Goal: Task Accomplishment & Management: Complete application form

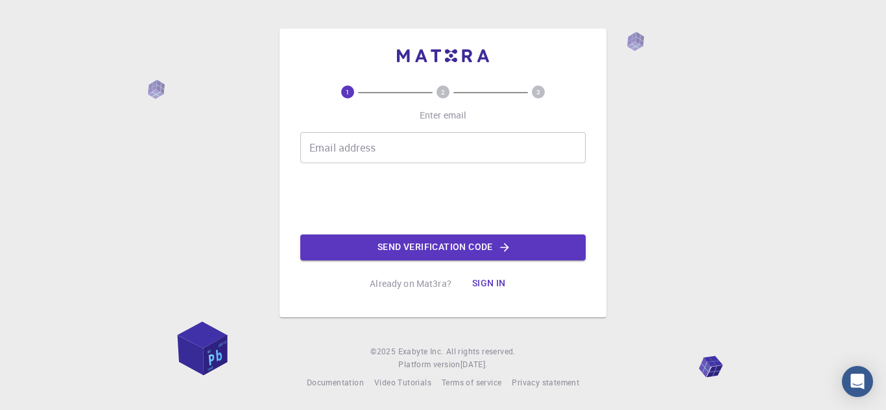
click at [438, 152] on input "Email address" at bounding box center [442, 147] width 285 height 31
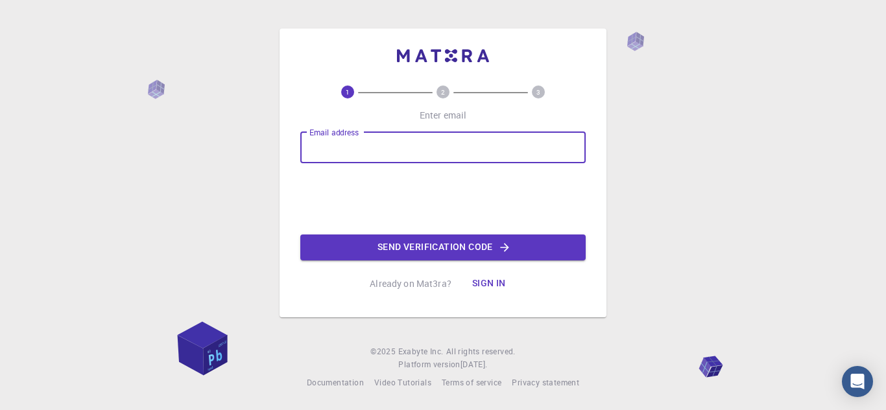
type input "[PERSON_NAME][EMAIL_ADDRESS][DOMAIN_NAME]"
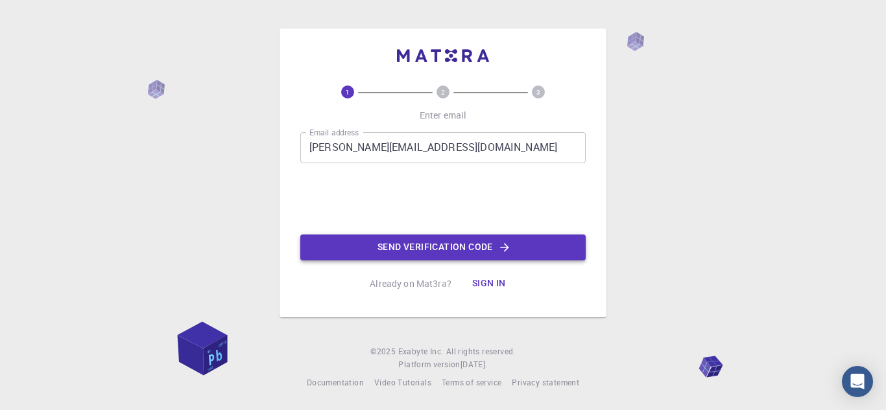
click at [388, 249] on button "Send verification code" at bounding box center [442, 248] width 285 height 26
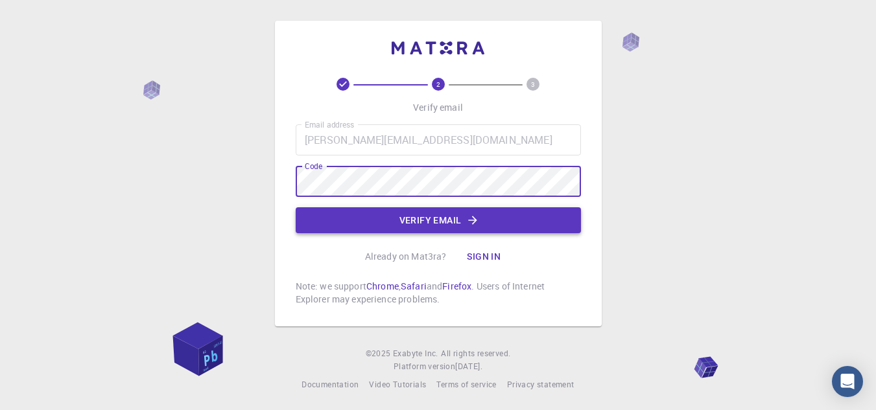
click at [401, 225] on button "Verify email" at bounding box center [438, 221] width 285 height 26
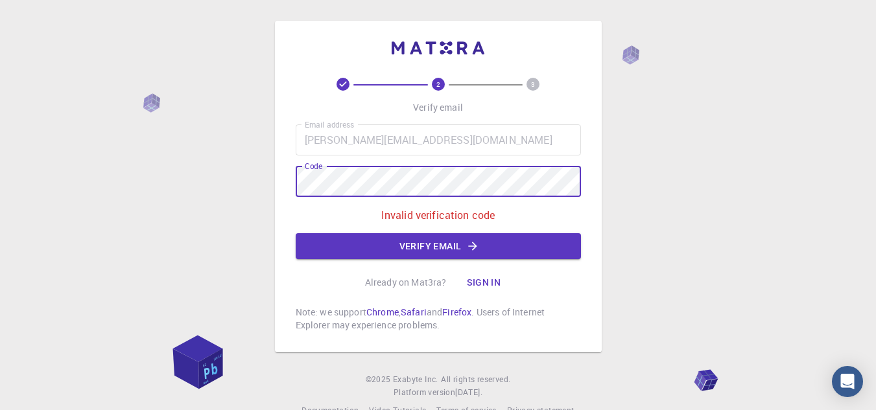
click at [255, 182] on div "2 3 Verify email Email address [PERSON_NAME][EMAIL_ADDRESS][DOMAIN_NAME] Email …" at bounding box center [438, 219] width 876 height 438
click at [482, 236] on button "Verify email" at bounding box center [438, 246] width 285 height 26
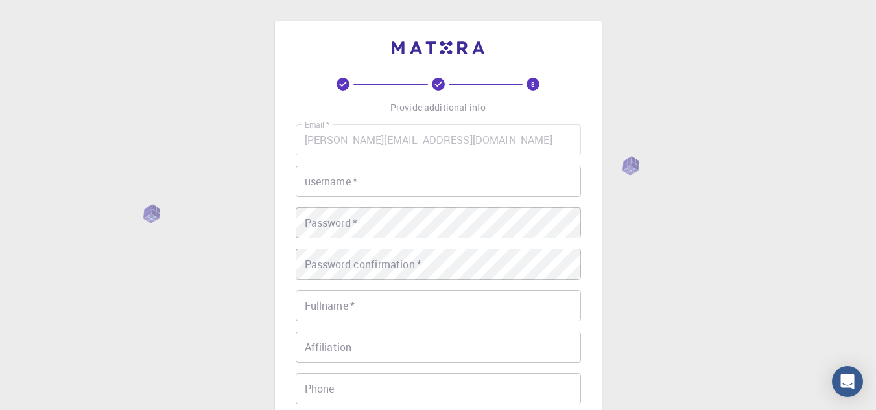
click at [442, 180] on input "username   *" at bounding box center [438, 181] width 285 height 31
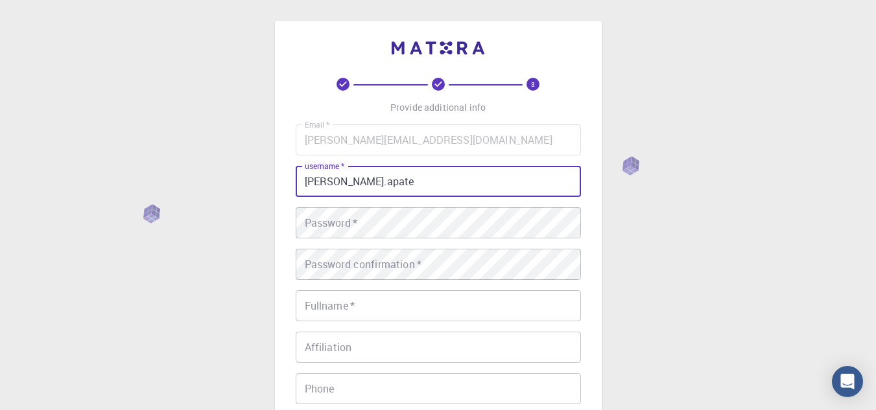
type input "[PERSON_NAME].apate"
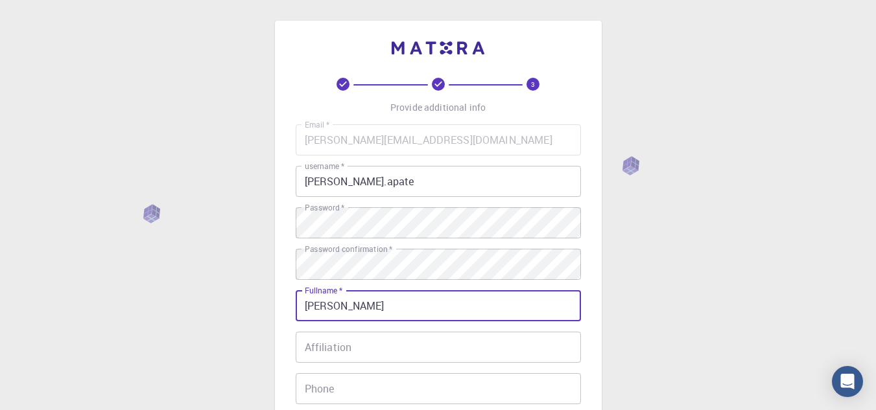
type input "[PERSON_NAME]"
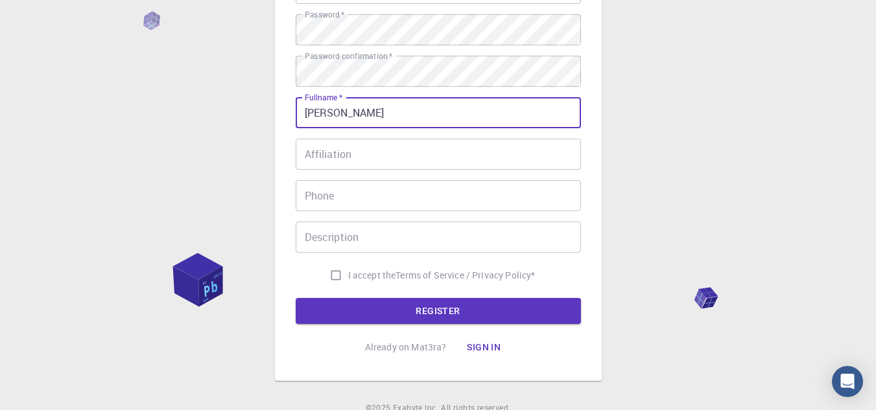
scroll to position [195, 0]
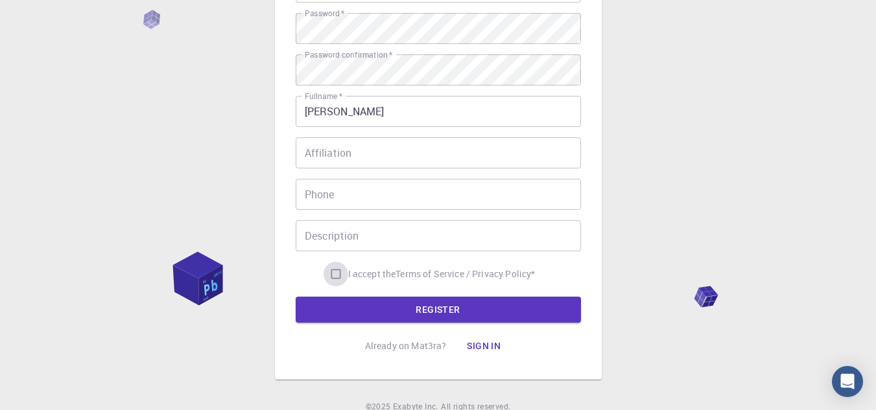
click at [336, 275] on input "I accept the Terms of Service / Privacy Policy *" at bounding box center [336, 274] width 25 height 25
checkbox input "true"
click at [392, 303] on button "REGISTER" at bounding box center [438, 310] width 285 height 26
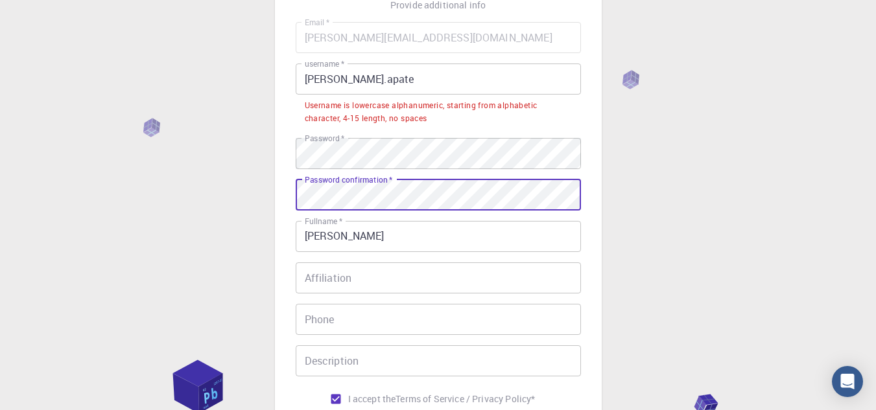
scroll to position [259, 0]
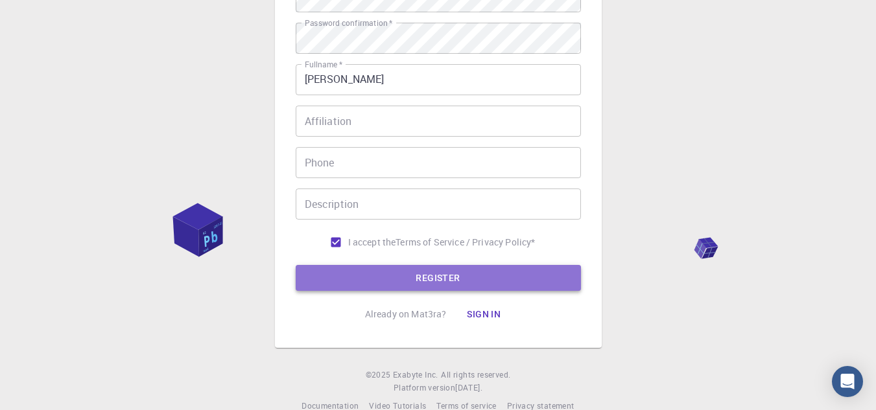
click at [368, 281] on button "REGISTER" at bounding box center [438, 278] width 285 height 26
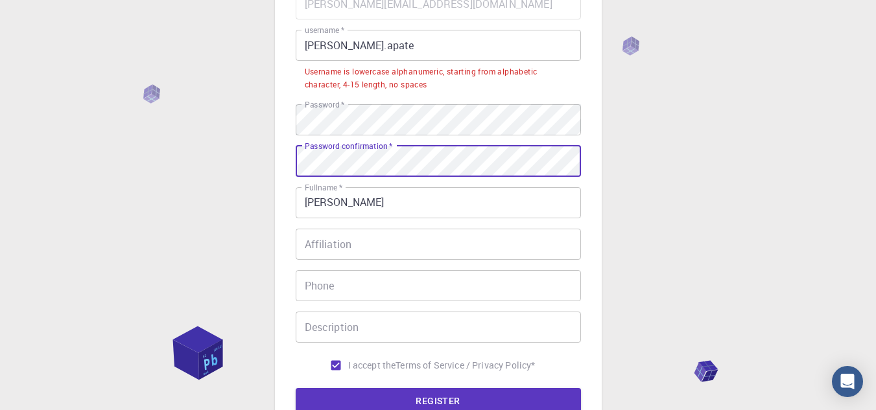
scroll to position [285, 0]
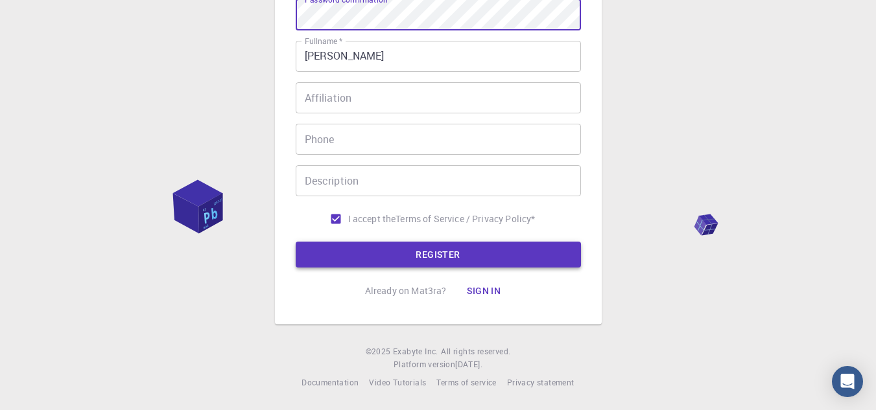
click at [373, 250] on button "REGISTER" at bounding box center [438, 255] width 285 height 26
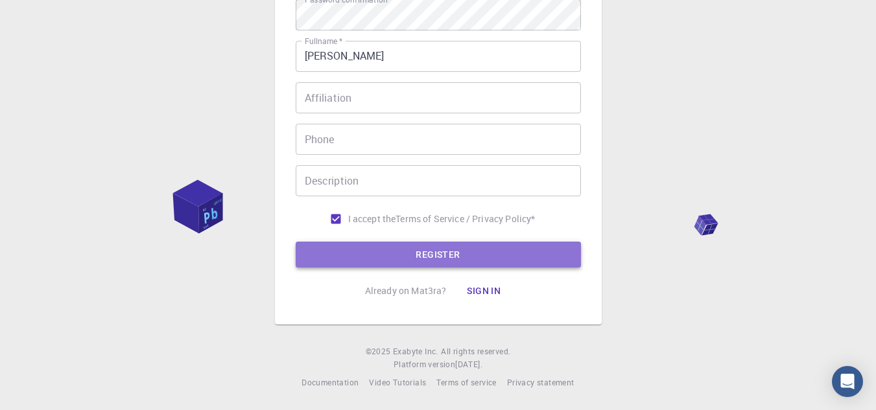
click at [385, 248] on button "REGISTER" at bounding box center [438, 255] width 285 height 26
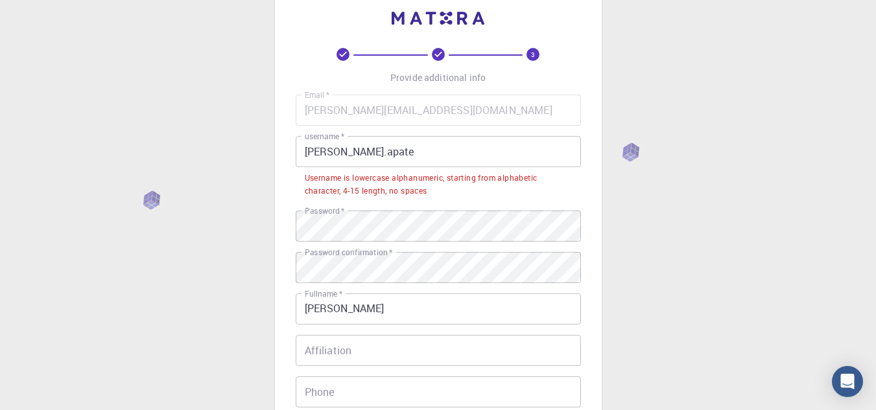
scroll to position [25, 0]
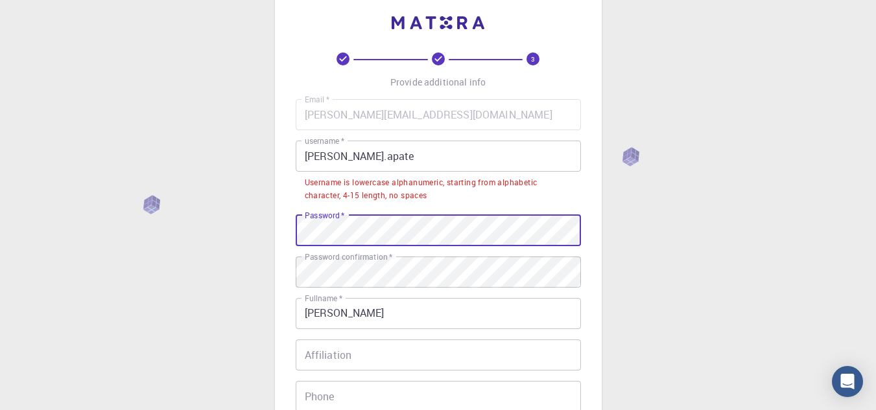
click at [221, 233] on div "3 Provide additional info Email   * [PERSON_NAME][EMAIL_ADDRESS][DOMAIN_NAME] E…" at bounding box center [438, 321] width 876 height 693
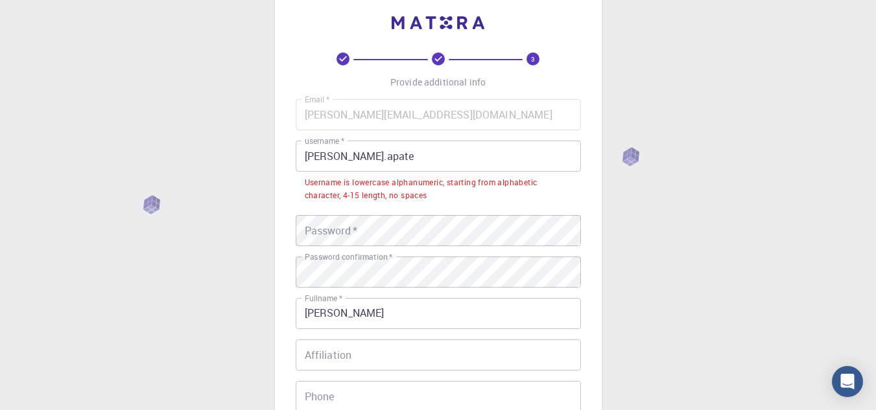
click at [256, 291] on div "3 Provide additional info Email   * [PERSON_NAME][EMAIL_ADDRESS][DOMAIN_NAME] E…" at bounding box center [438, 321] width 876 height 693
click at [351, 228] on div "Password   * Password   *" at bounding box center [438, 230] width 285 height 31
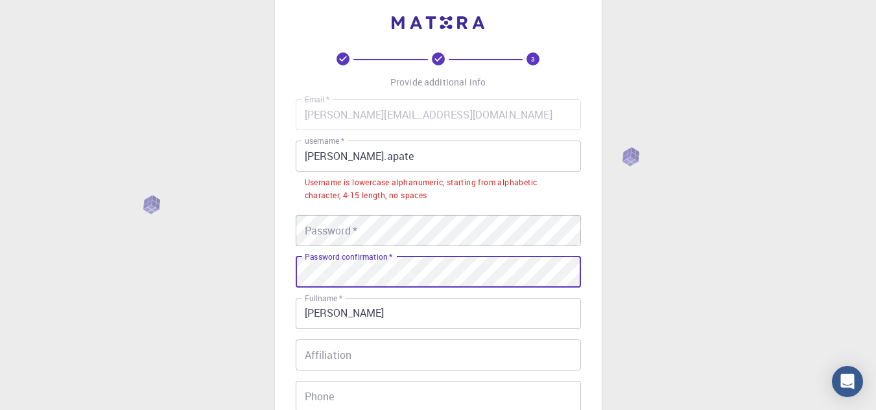
click at [280, 273] on div "3 Provide additional info Email   * [PERSON_NAME][EMAIL_ADDRESS][DOMAIN_NAME] E…" at bounding box center [438, 288] width 327 height 587
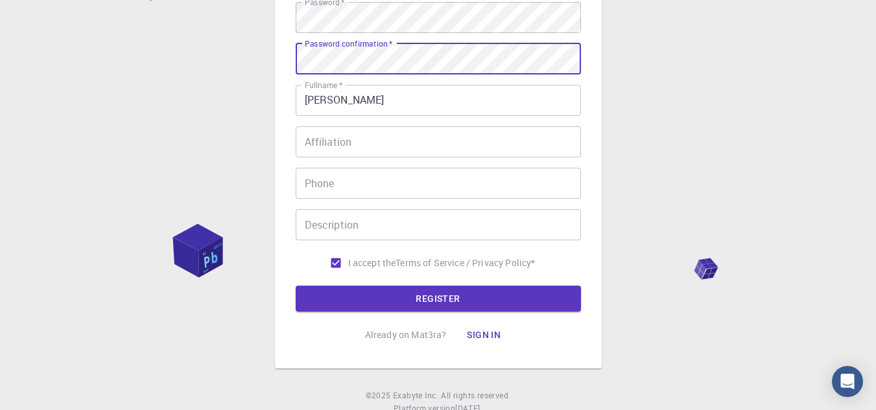
scroll to position [285, 0]
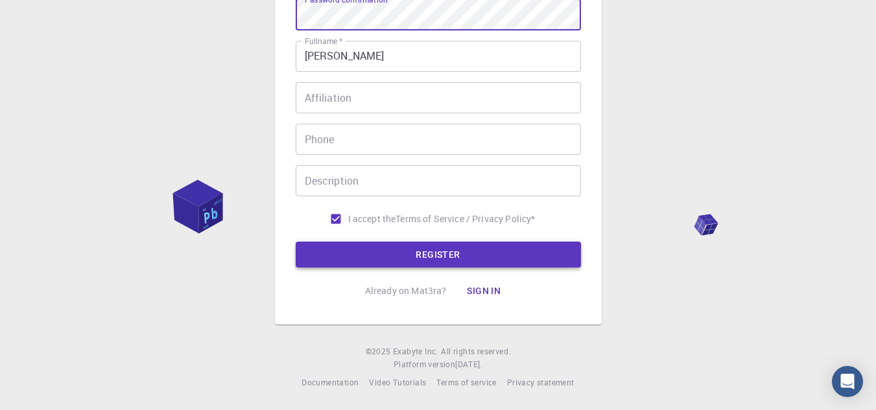
click at [349, 248] on button "REGISTER" at bounding box center [438, 255] width 285 height 26
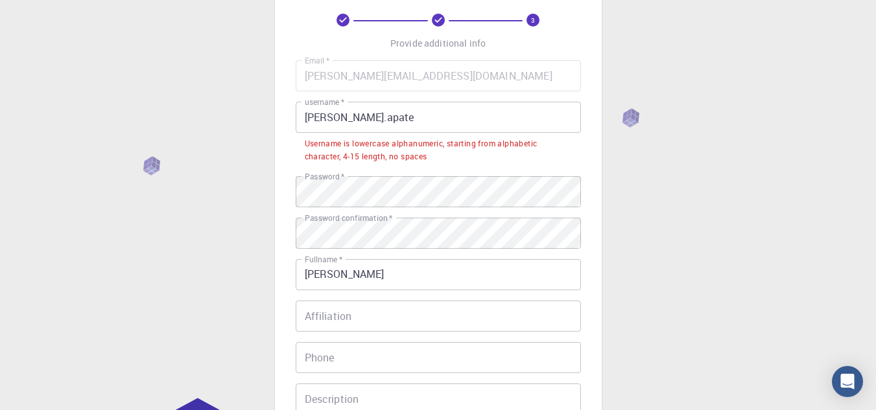
scroll to position [0, 0]
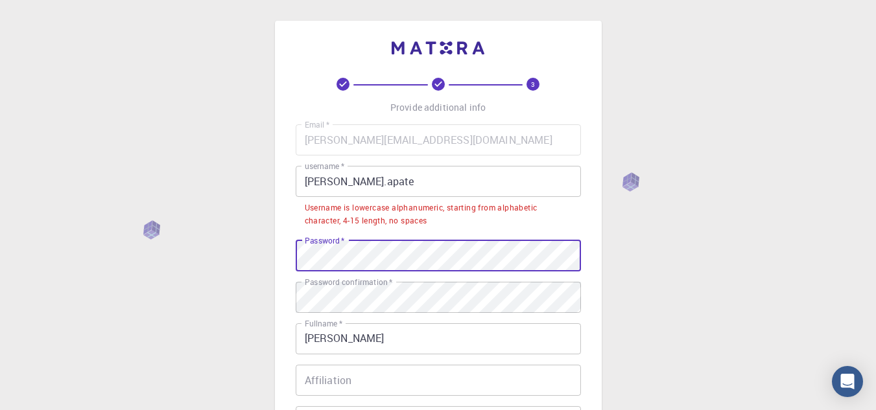
click at [335, 184] on input "[PERSON_NAME].apate" at bounding box center [438, 181] width 285 height 31
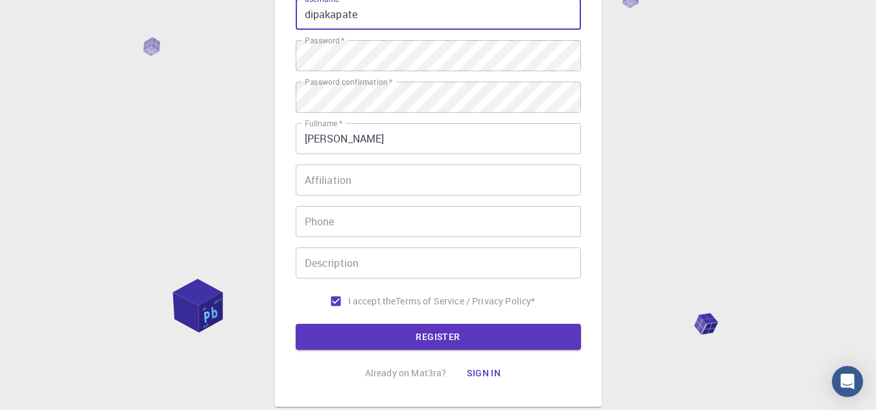
scroll to position [57, 0]
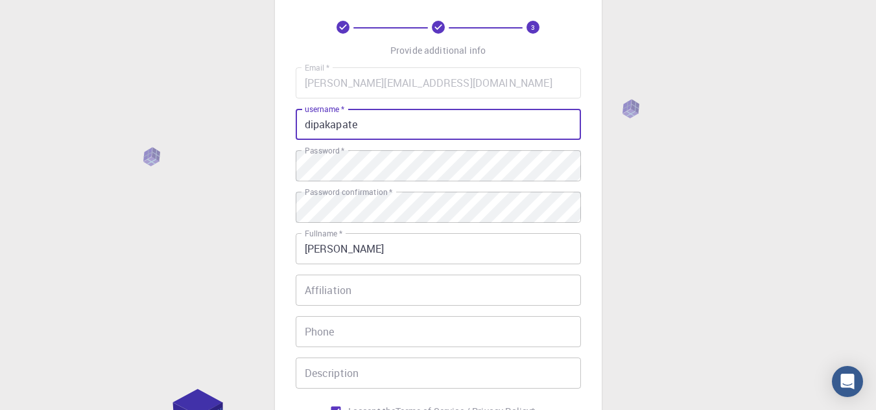
type input "dipakapate"
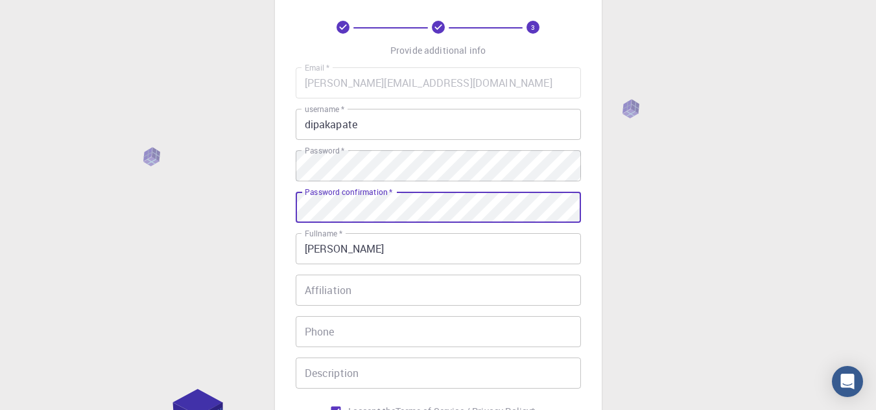
scroll to position [252, 0]
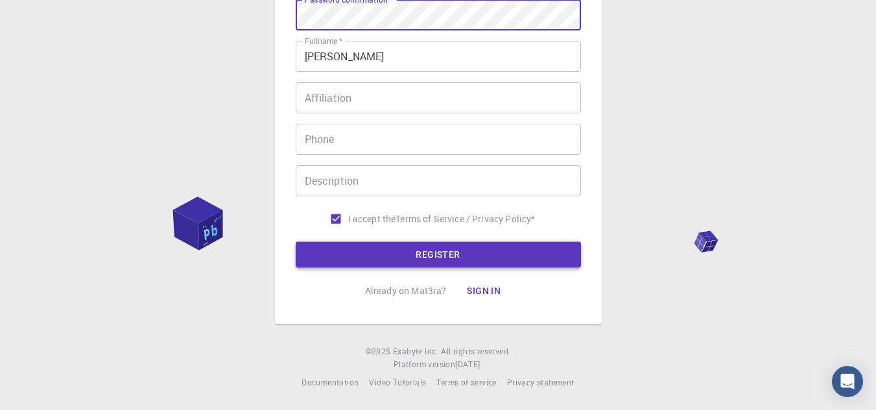
click at [383, 252] on button "REGISTER" at bounding box center [438, 255] width 285 height 26
click at [228, 145] on div "3 Provide additional info Email   * [PERSON_NAME][EMAIL_ADDRESS][DOMAIN_NAME] E…" at bounding box center [438, 80] width 876 height 660
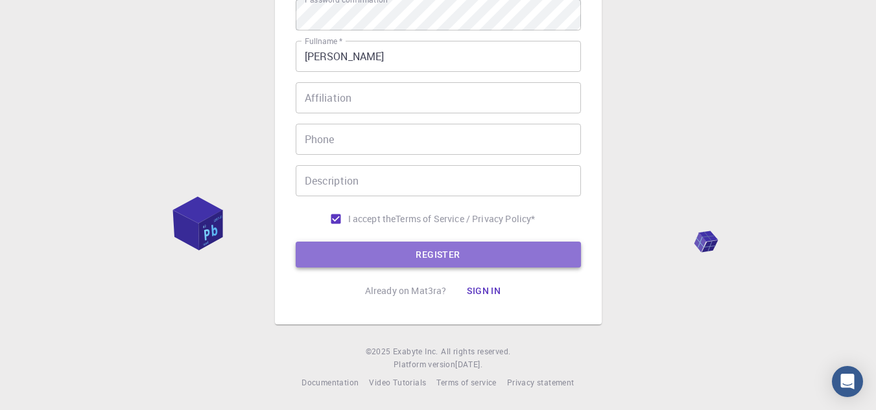
click at [415, 255] on button "REGISTER" at bounding box center [438, 255] width 285 height 26
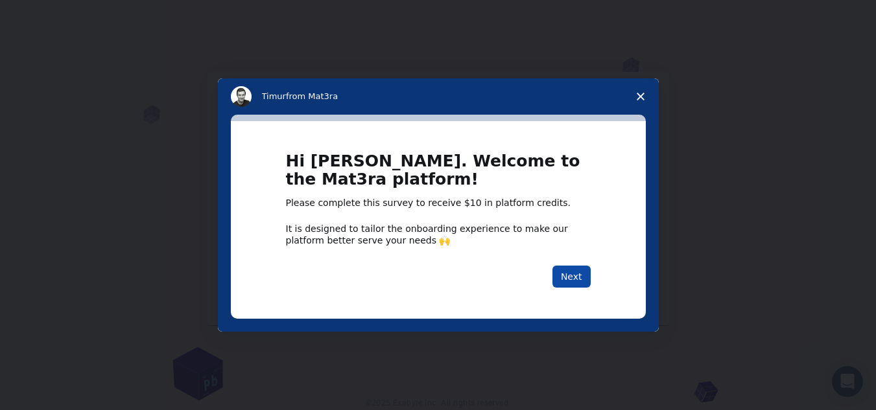
click at [565, 275] on button "Next" at bounding box center [572, 277] width 38 height 22
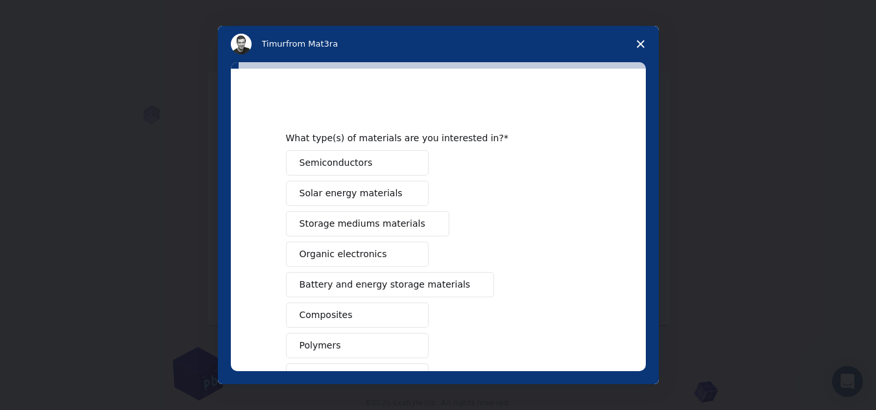
click at [641, 47] on icon "Close survey" at bounding box center [641, 44] width 8 height 8
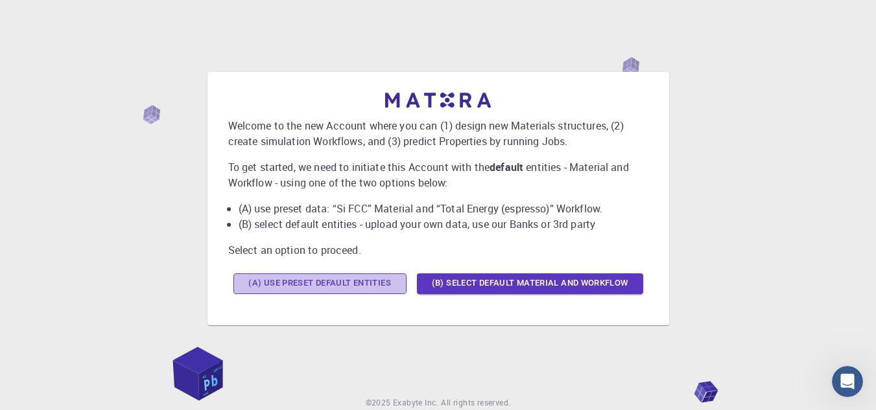
click at [342, 282] on button "(A) Use preset default entities" at bounding box center [319, 284] width 173 height 21
